Goal: Check status: Check status

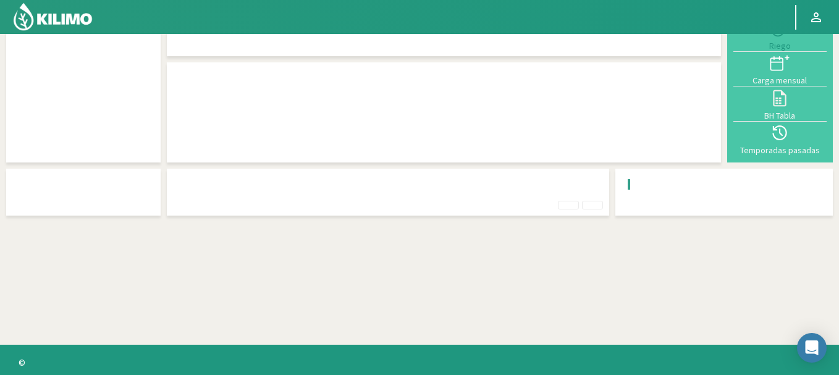
scroll to position [79, 0]
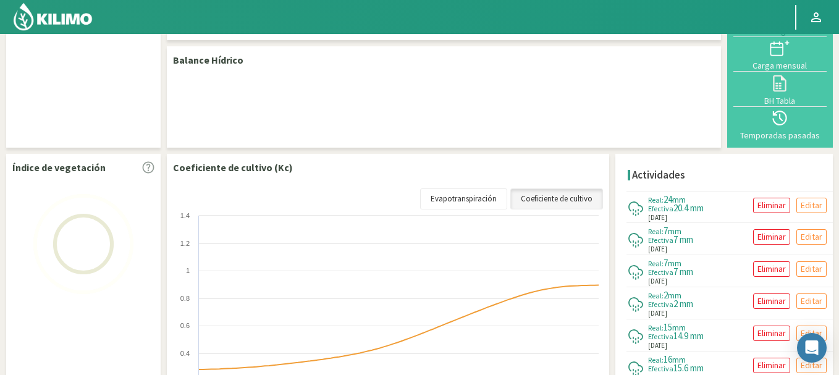
select select "1: Object"
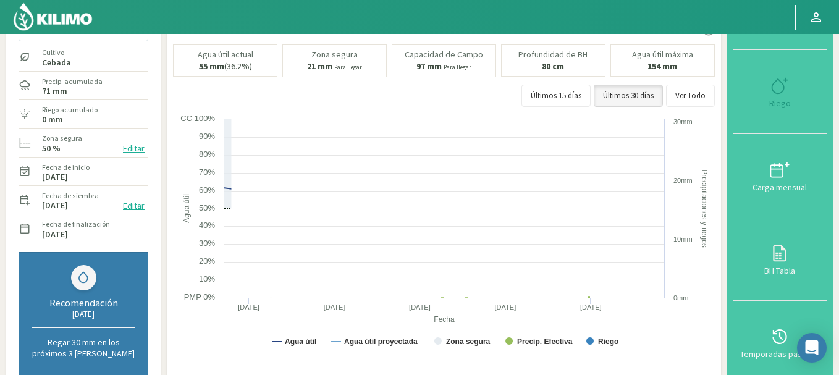
scroll to position [78, 0]
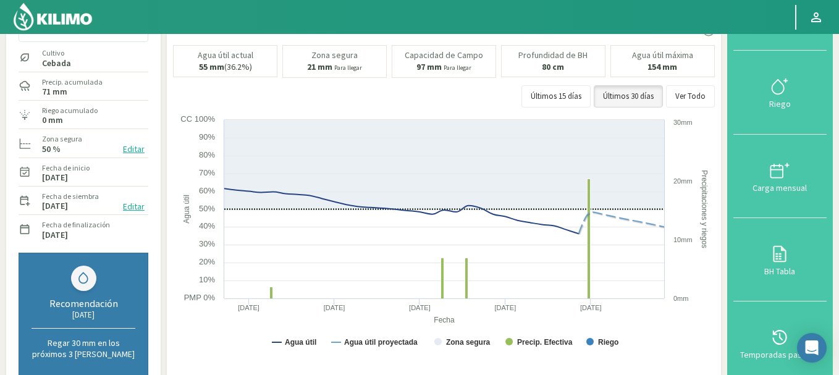
click at [56, 15] on img at bounding box center [52, 17] width 81 height 30
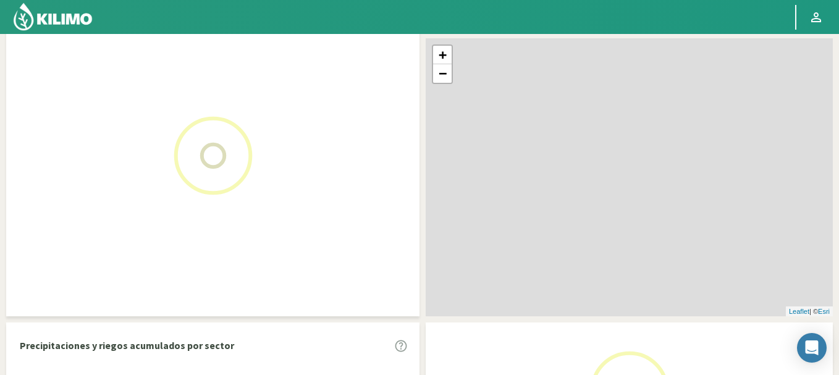
scroll to position [106, 0]
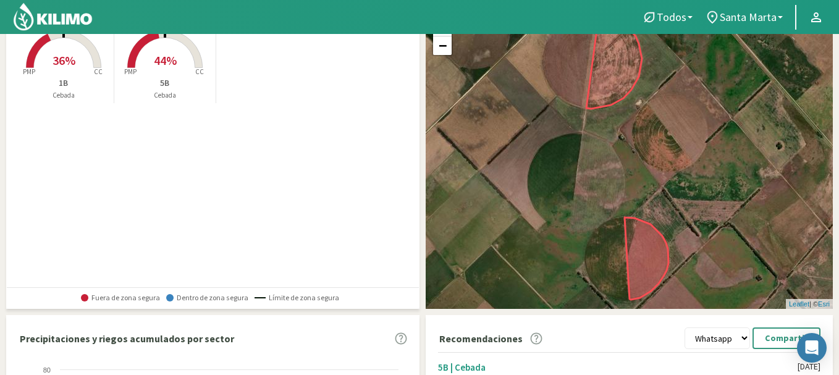
click at [59, 44] on rect at bounding box center [63, 69] width 99 height 99
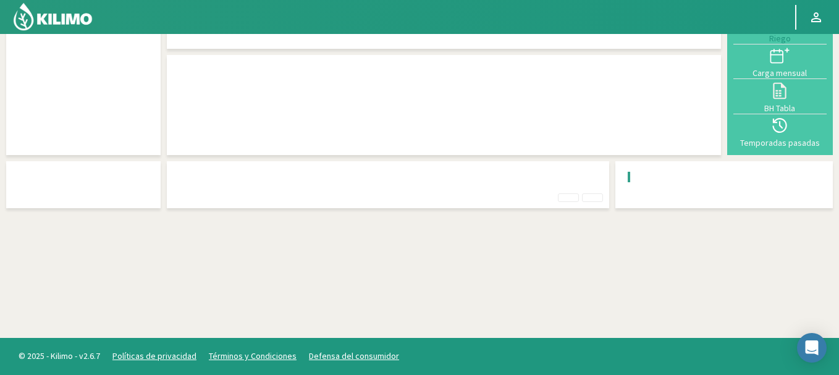
scroll to position [78, 0]
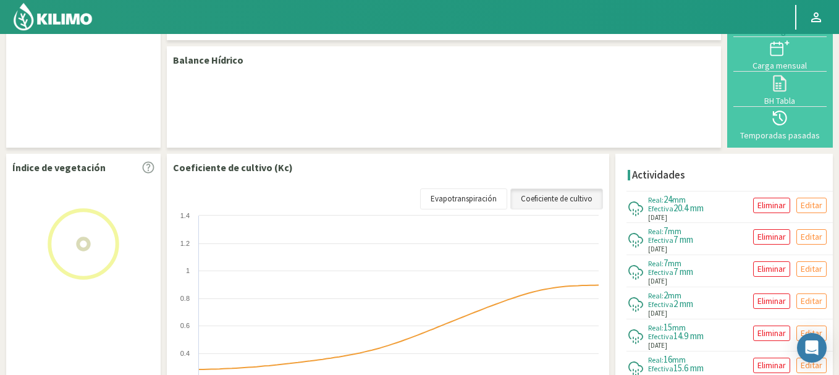
select select "1: Object"
